Goal: Task Accomplishment & Management: Complete application form

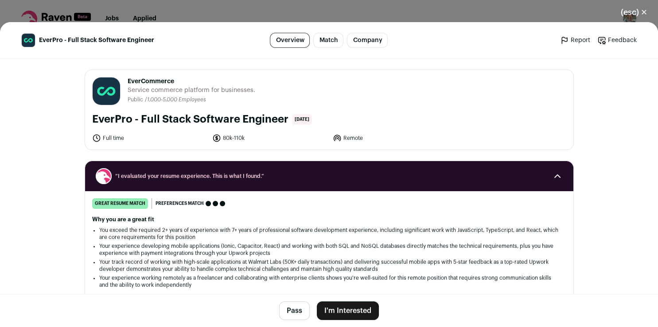
click at [334, 309] on button "I'm Interested" at bounding box center [348, 311] width 62 height 19
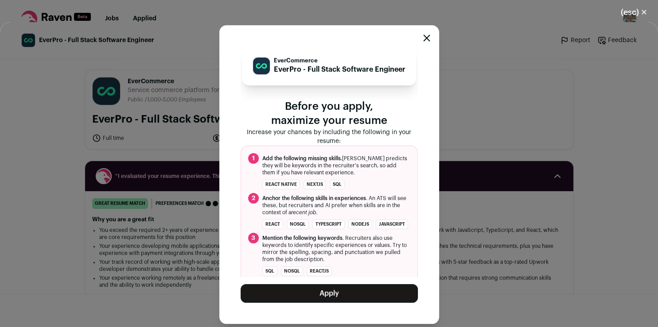
click at [334, 290] on button "Apply" at bounding box center [329, 293] width 177 height 19
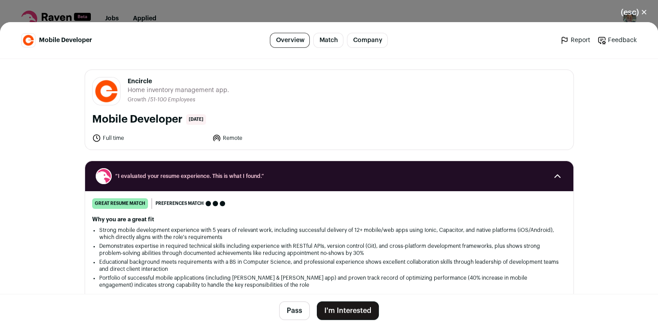
click at [336, 314] on button "I'm Interested" at bounding box center [348, 311] width 62 height 19
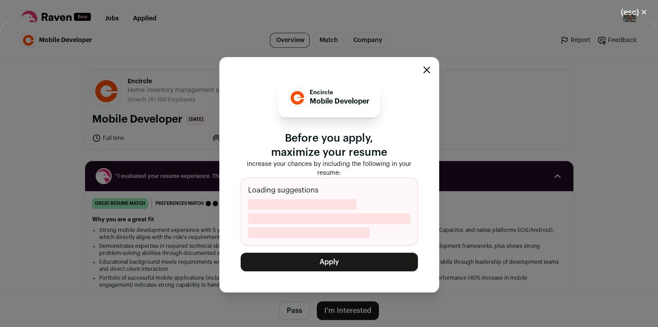
click at [320, 260] on button "Apply" at bounding box center [329, 262] width 177 height 19
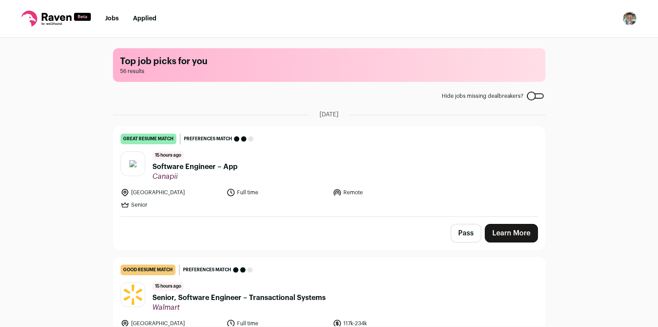
click at [511, 235] on link "Learn More" at bounding box center [511, 233] width 53 height 19
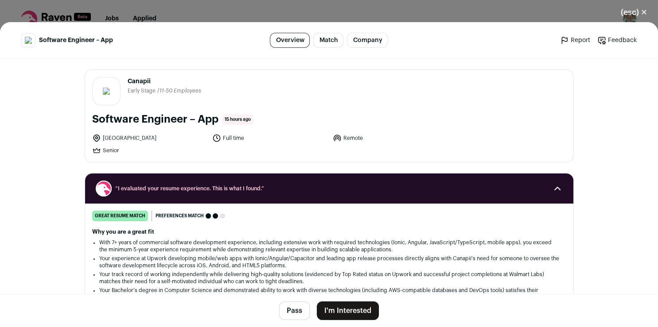
click at [361, 308] on button "I'm Interested" at bounding box center [348, 311] width 62 height 19
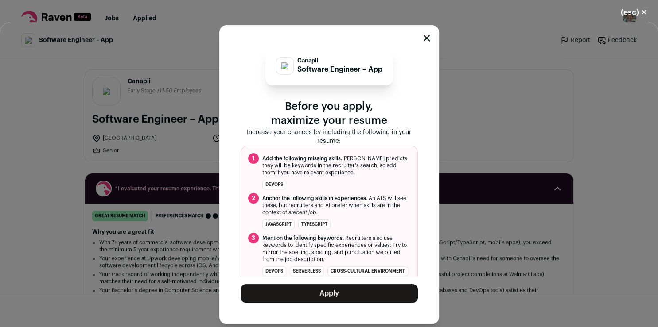
click at [344, 296] on button "Apply" at bounding box center [329, 293] width 177 height 19
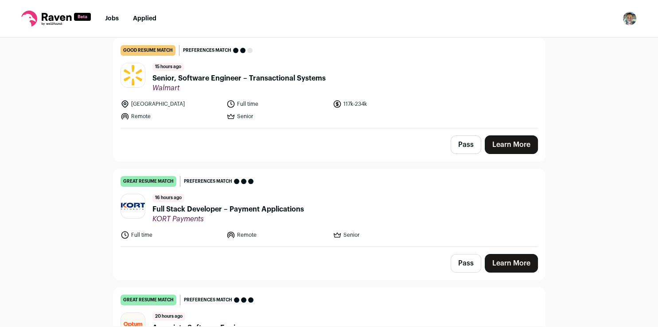
scroll to position [92, 0]
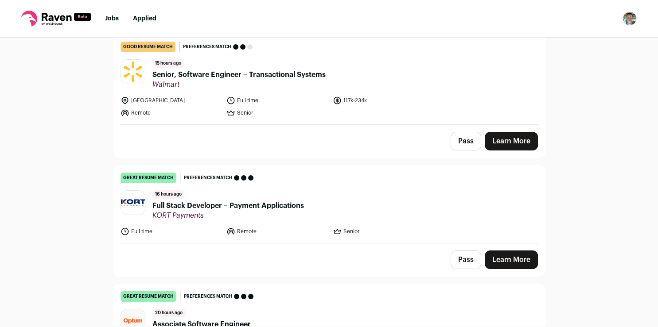
click at [494, 262] on link "Learn More" at bounding box center [511, 260] width 53 height 19
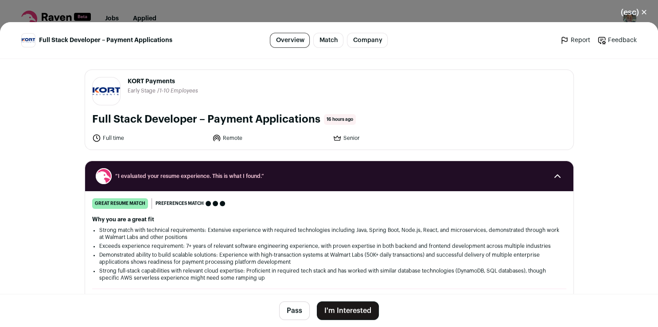
click at [329, 305] on button "I'm Interested" at bounding box center [348, 311] width 62 height 19
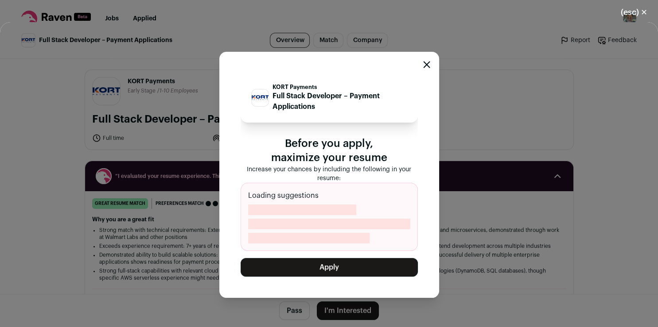
click at [345, 271] on button "Apply" at bounding box center [329, 267] width 177 height 19
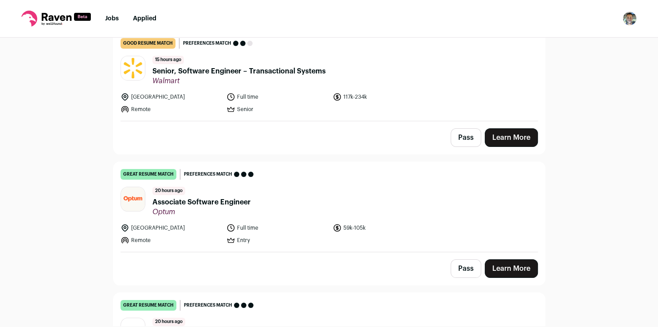
scroll to position [103, 0]
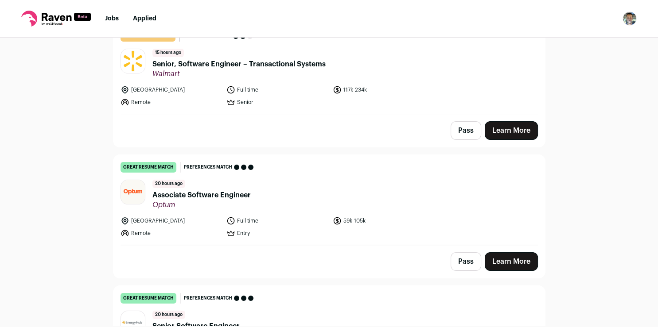
click at [512, 262] on link "Learn More" at bounding box center [511, 261] width 53 height 19
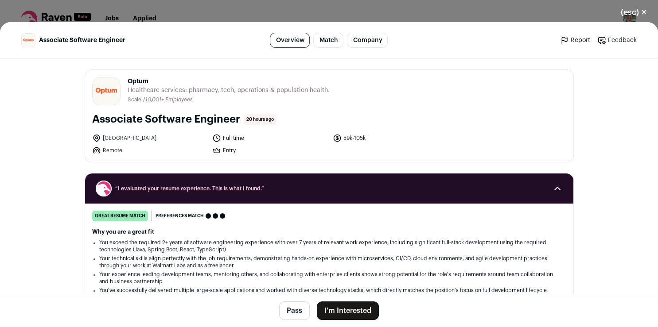
click at [348, 311] on button "I'm Interested" at bounding box center [348, 311] width 62 height 19
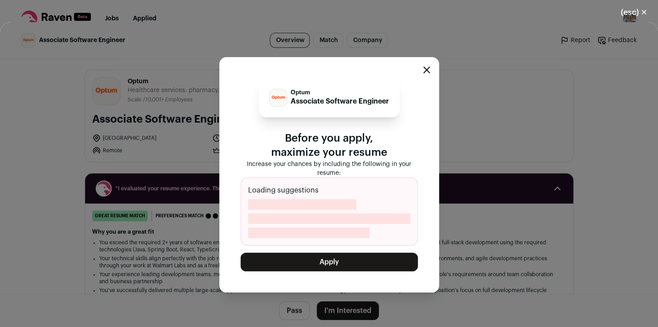
click at [324, 264] on button "Apply" at bounding box center [329, 262] width 177 height 19
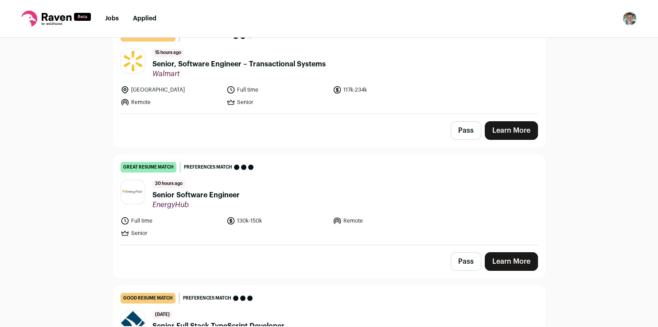
scroll to position [210, 0]
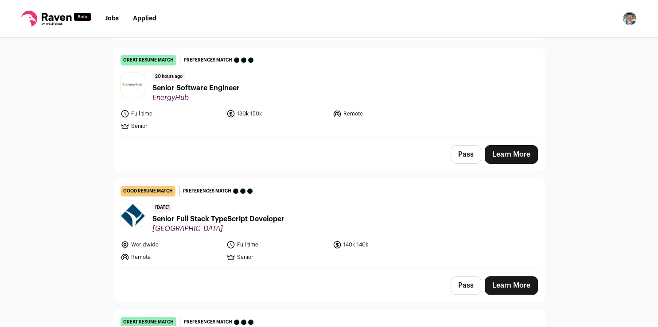
click at [499, 152] on link "Learn More" at bounding box center [511, 154] width 53 height 19
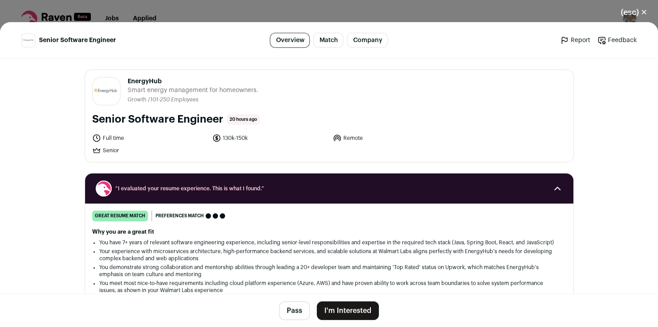
click at [335, 312] on button "I'm Interested" at bounding box center [348, 311] width 62 height 19
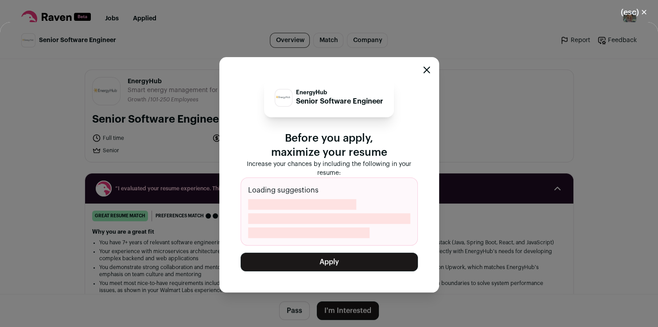
click at [342, 261] on button "Apply" at bounding box center [329, 262] width 177 height 19
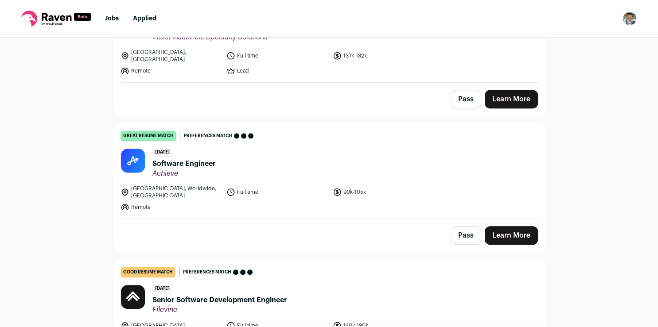
scroll to position [453, 0]
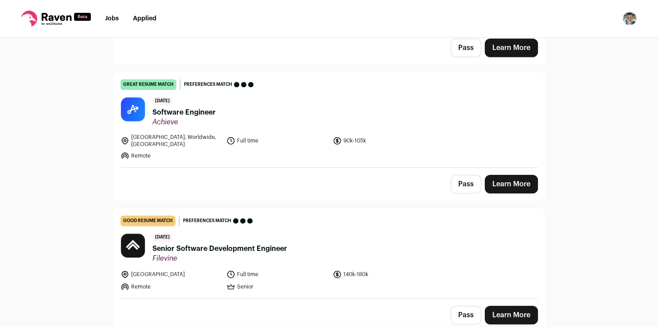
click at [501, 175] on link "Learn More" at bounding box center [511, 184] width 53 height 19
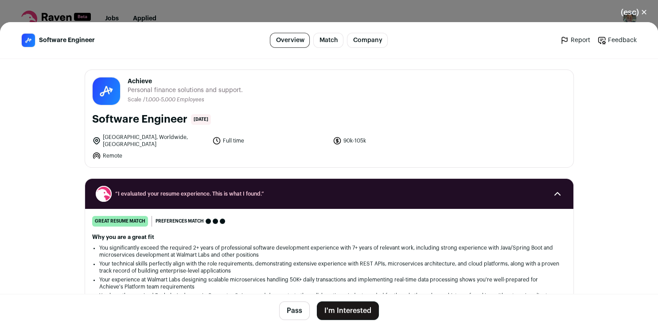
click at [345, 312] on button "I'm Interested" at bounding box center [348, 311] width 62 height 19
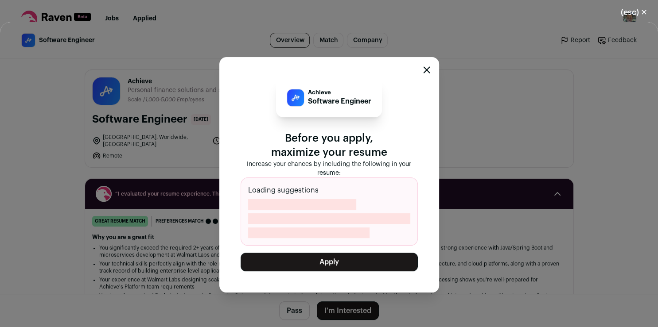
click at [332, 260] on button "Apply" at bounding box center [329, 262] width 177 height 19
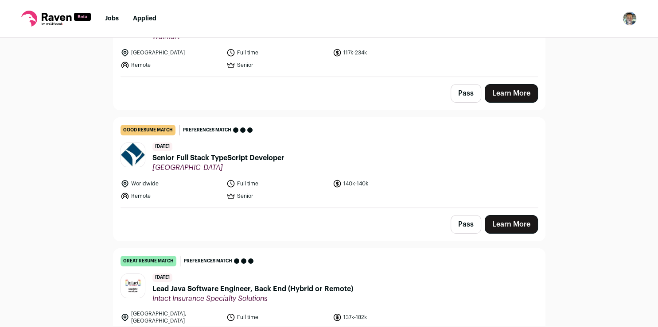
scroll to position [213, 0]
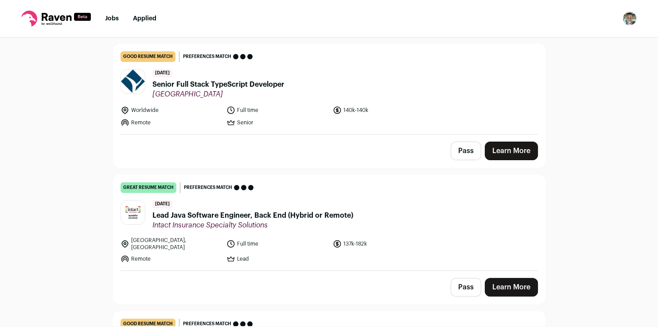
click at [503, 283] on link "Learn More" at bounding box center [511, 287] width 53 height 19
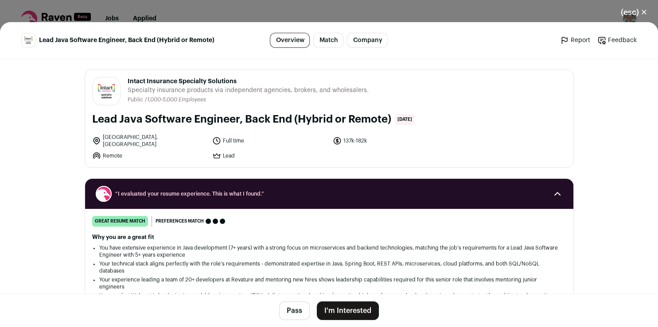
click at [346, 313] on button "I'm Interested" at bounding box center [348, 311] width 62 height 19
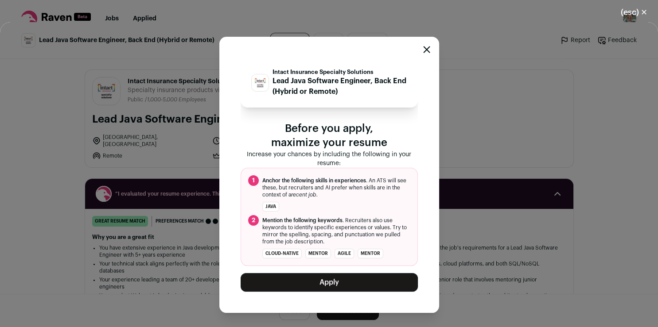
click at [352, 282] on button "Apply" at bounding box center [329, 282] width 177 height 19
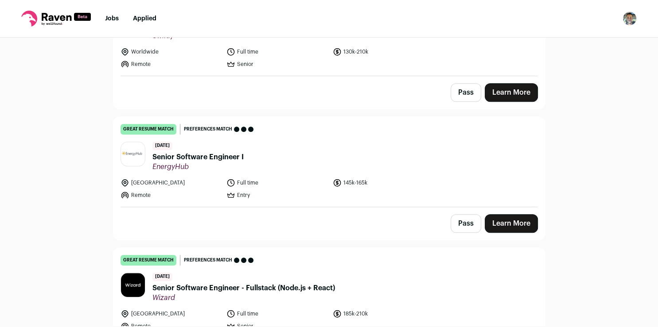
scroll to position [619, 0]
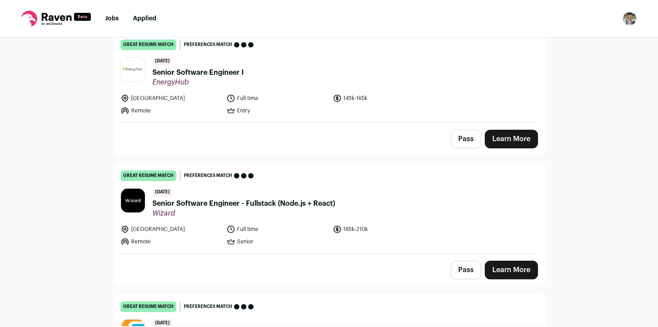
click at [515, 137] on link "Learn More" at bounding box center [511, 139] width 53 height 19
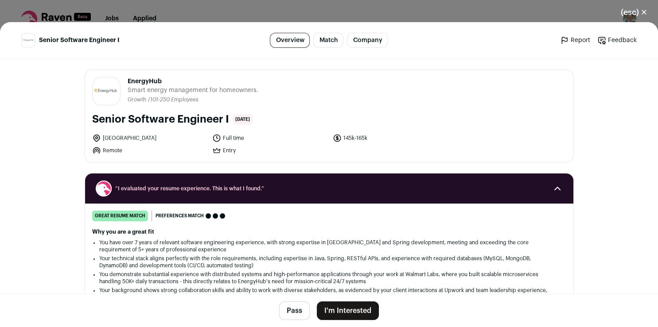
click at [353, 312] on button "I'm Interested" at bounding box center [348, 311] width 62 height 19
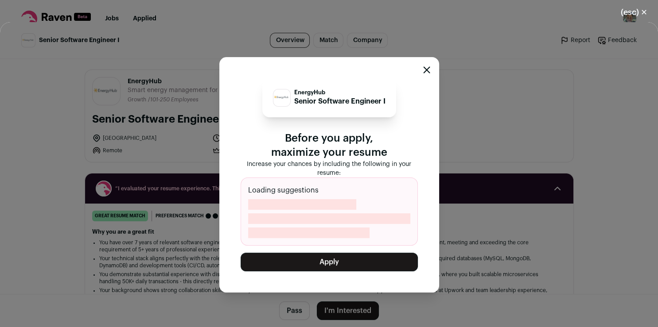
click at [349, 267] on button "Apply" at bounding box center [329, 262] width 177 height 19
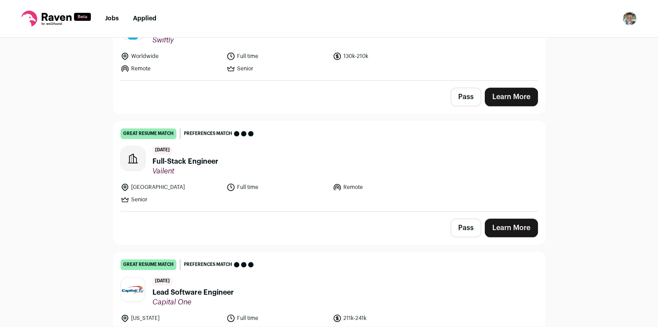
scroll to position [825, 0]
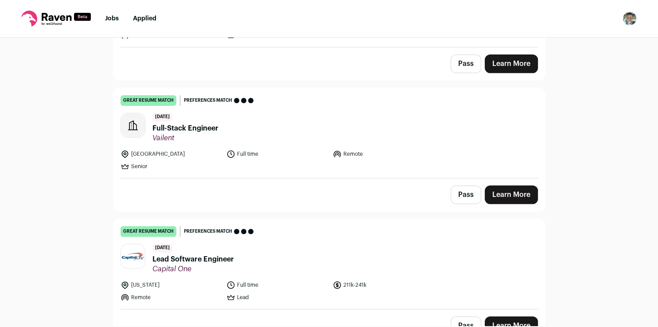
click at [512, 194] on link "Learn More" at bounding box center [511, 195] width 53 height 19
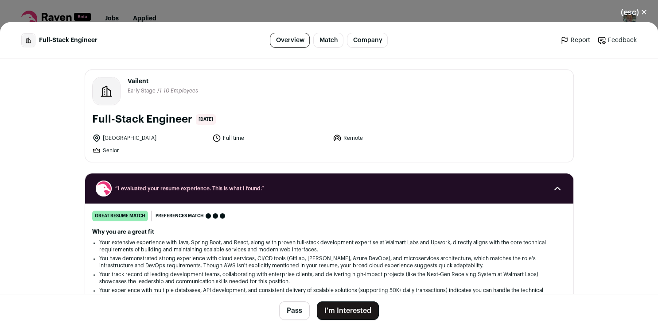
click at [329, 315] on button "I'm Interested" at bounding box center [348, 311] width 62 height 19
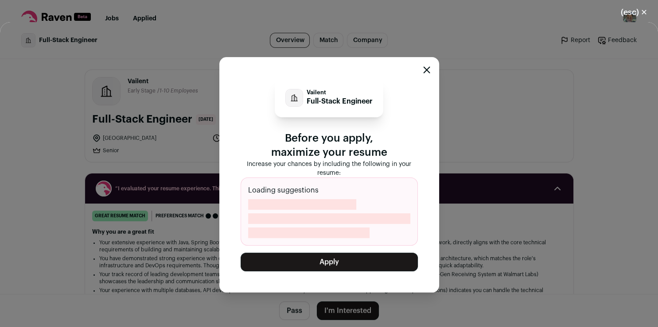
click at [345, 268] on button "Apply" at bounding box center [329, 262] width 177 height 19
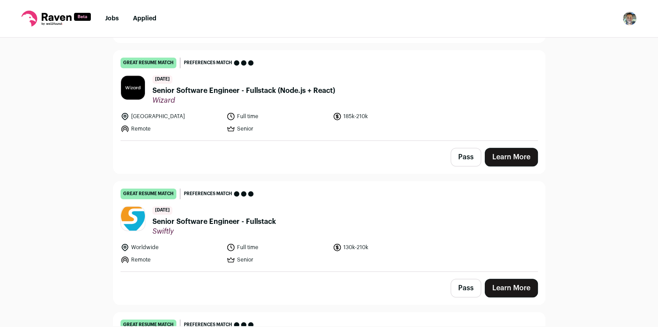
scroll to position [604, 0]
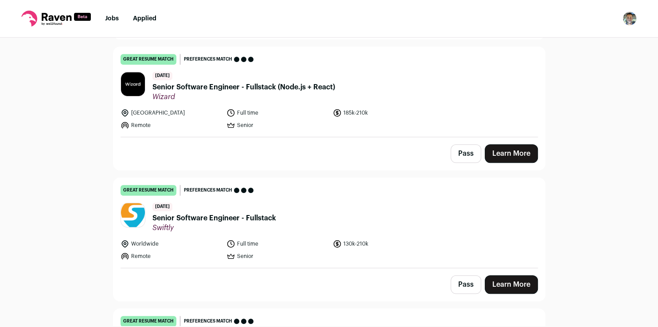
click at [489, 152] on link "Learn More" at bounding box center [511, 153] width 53 height 19
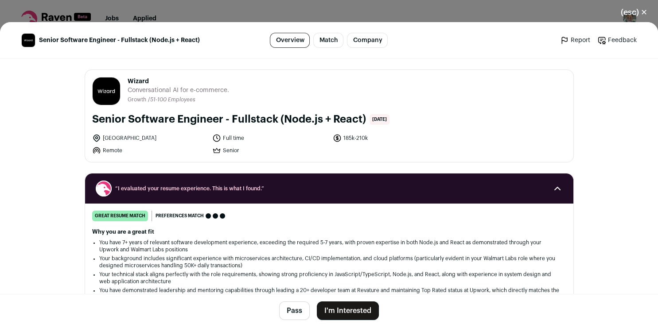
click at [333, 310] on button "I'm Interested" at bounding box center [348, 311] width 62 height 19
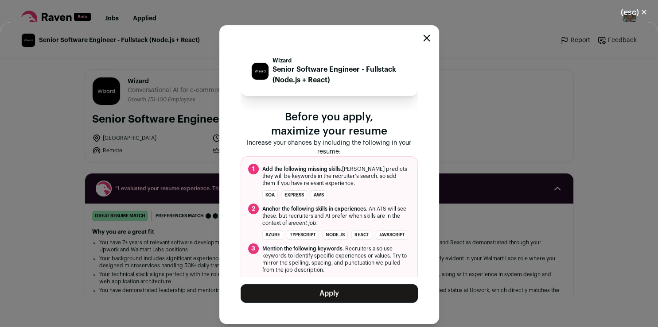
click at [337, 294] on button "Apply" at bounding box center [329, 293] width 177 height 19
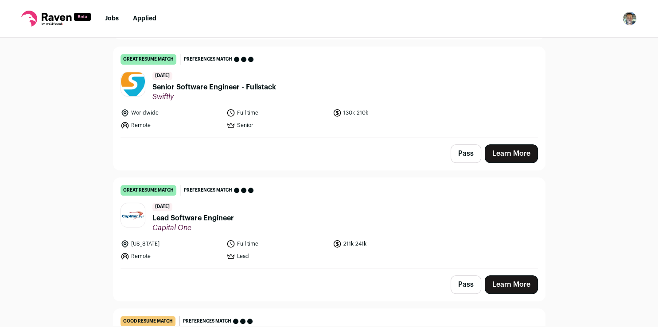
click at [499, 158] on link "Learn More" at bounding box center [511, 153] width 53 height 19
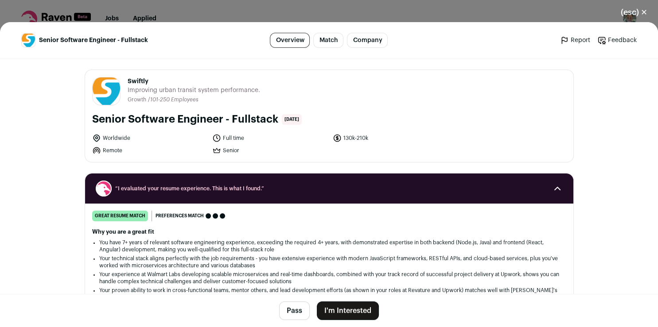
click at [347, 315] on button "I'm Interested" at bounding box center [348, 311] width 62 height 19
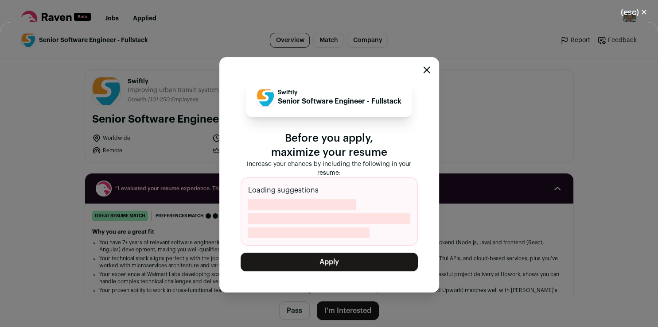
click at [332, 264] on button "Apply" at bounding box center [329, 262] width 177 height 19
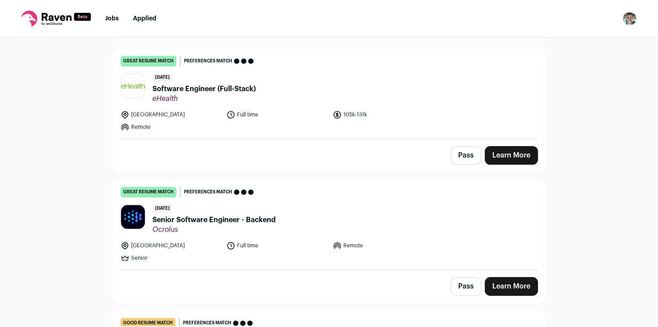
scroll to position [1002, 0]
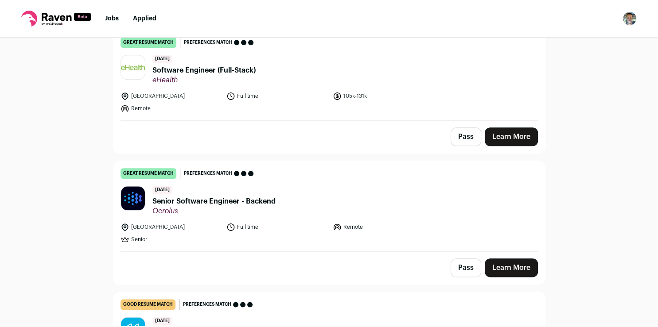
click at [507, 129] on link "Learn More" at bounding box center [511, 137] width 53 height 19
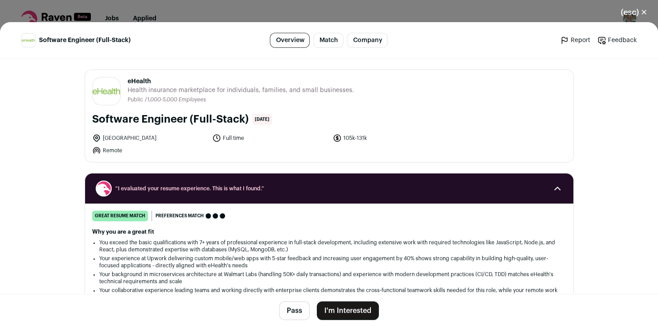
click at [342, 309] on button "I'm Interested" at bounding box center [348, 311] width 62 height 19
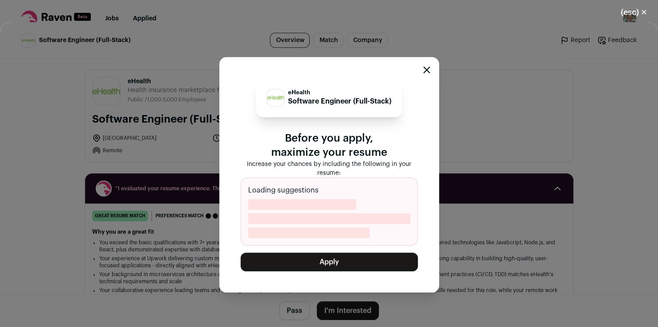
click at [341, 263] on button "Apply" at bounding box center [329, 262] width 177 height 19
